Goal: Navigation & Orientation: Find specific page/section

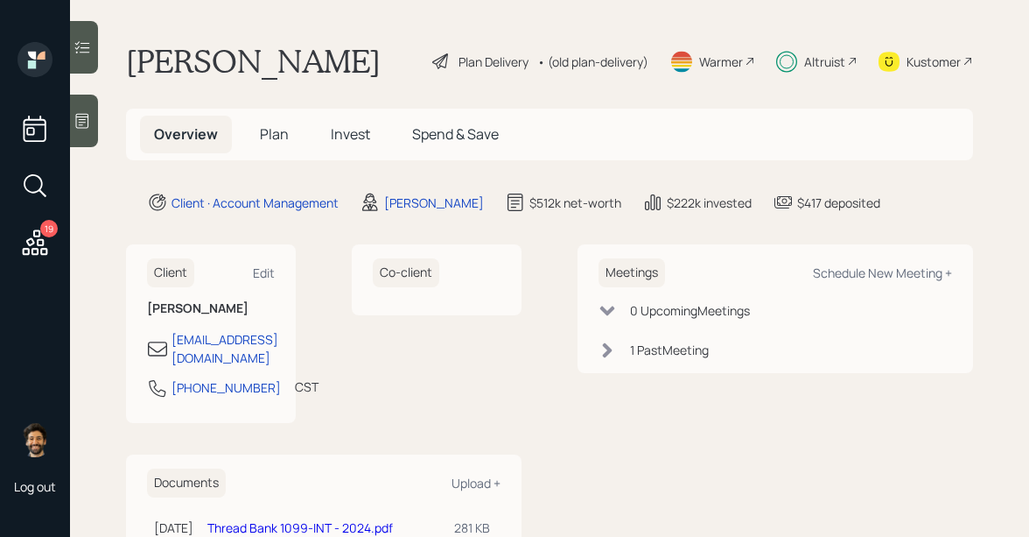
click at [845, 65] on div "Altruist" at bounding box center [816, 61] width 81 height 39
